Goal: Information Seeking & Learning: Learn about a topic

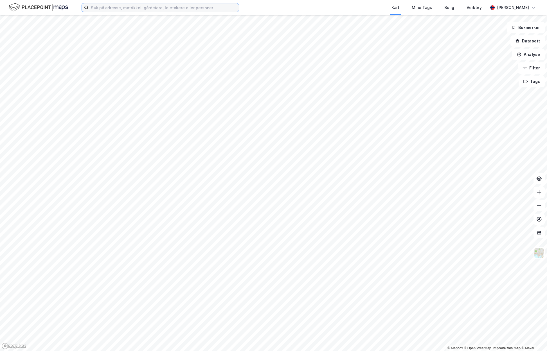
click at [139, 10] on input at bounding box center [164, 7] width 150 height 8
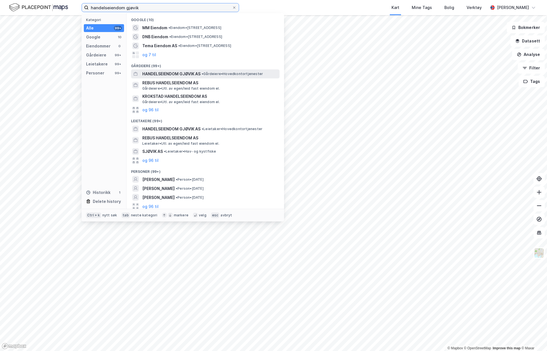
type input "handelseiendom gjøvik"
click at [170, 72] on span "HANDELSEIENDOM GJØVIK AS" at bounding box center [171, 74] width 58 height 7
